Goal: Task Accomplishment & Management: Use online tool/utility

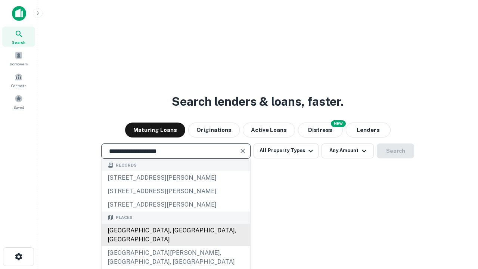
click at [175, 246] on div "[GEOGRAPHIC_DATA], [GEOGRAPHIC_DATA], [GEOGRAPHIC_DATA]" at bounding box center [175, 234] width 148 height 22
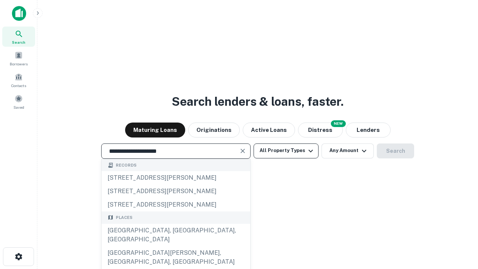
type input "**********"
click at [286, 150] on button "All Property Types" at bounding box center [285, 150] width 65 height 15
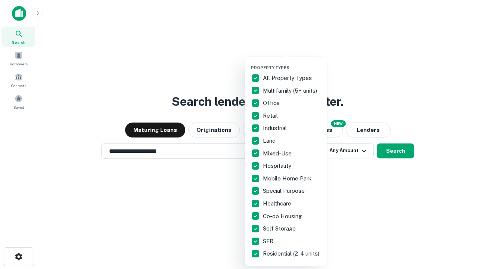
click at [292, 63] on button "button" at bounding box center [292, 63] width 82 height 0
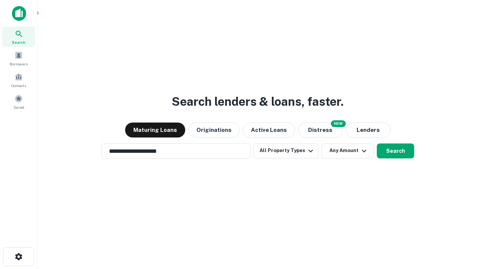
scroll to position [12, 0]
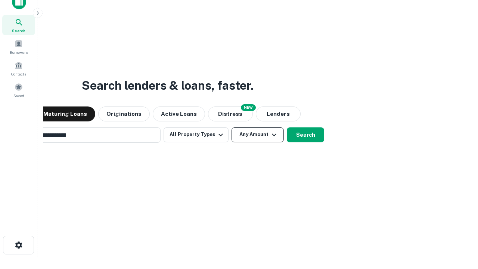
click at [231, 127] on button "Any Amount" at bounding box center [257, 134] width 52 height 15
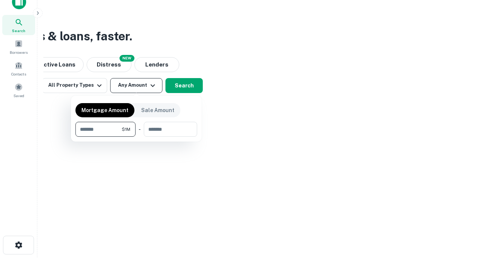
scroll to position [12, 0]
type input "*******"
click at [136, 137] on button "button" at bounding box center [136, 137] width 122 height 0
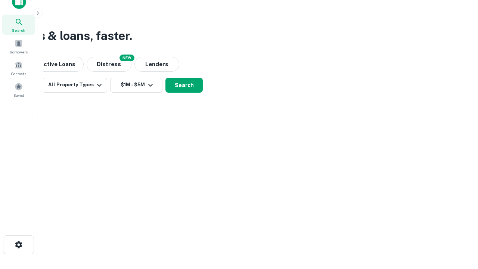
scroll to position [12, 0]
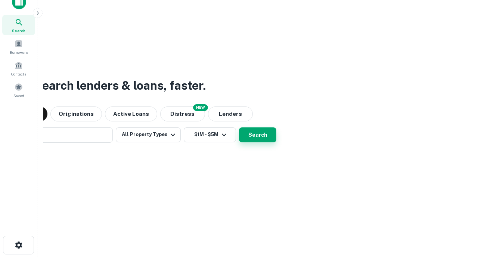
click at [239, 127] on button "Search" at bounding box center [257, 134] width 37 height 15
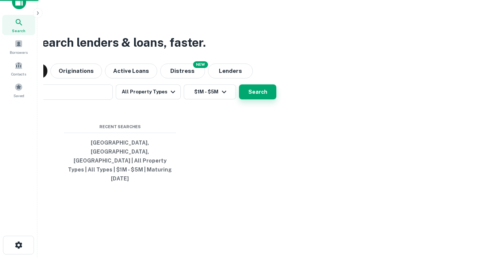
scroll to position [12, 0]
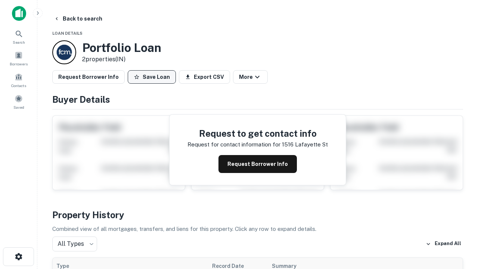
click at [151, 77] on button "Save Loan" at bounding box center [152, 76] width 48 height 13
click at [153, 77] on button "Save Loan" at bounding box center [152, 76] width 48 height 13
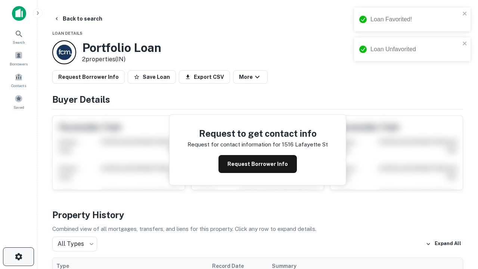
click at [18, 256] on icon "button" at bounding box center [18, 256] width 9 height 9
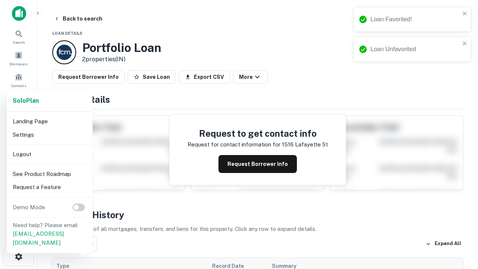
click at [49, 154] on li "Logout" at bounding box center [50, 153] width 80 height 13
